Goal: Task Accomplishment & Management: Manage account settings

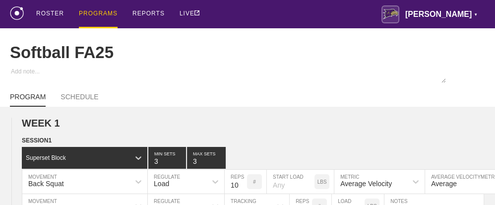
click at [100, 12] on div "PROGRAMS" at bounding box center [98, 14] width 39 height 28
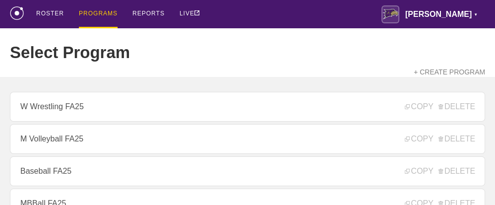
scroll to position [298, 0]
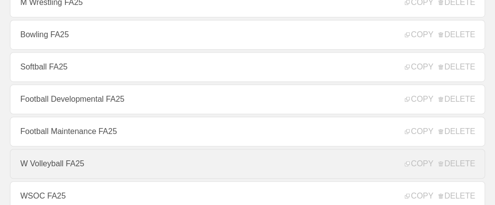
click at [63, 169] on link "W Volleyball FA25" at bounding box center [247, 164] width 475 height 30
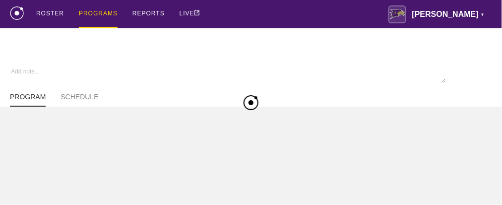
type textarea "x"
type input "W Volleyball FA25"
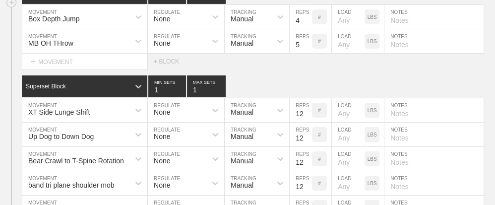
scroll to position [11144, 0]
